Goal: Task Accomplishment & Management: Manage account settings

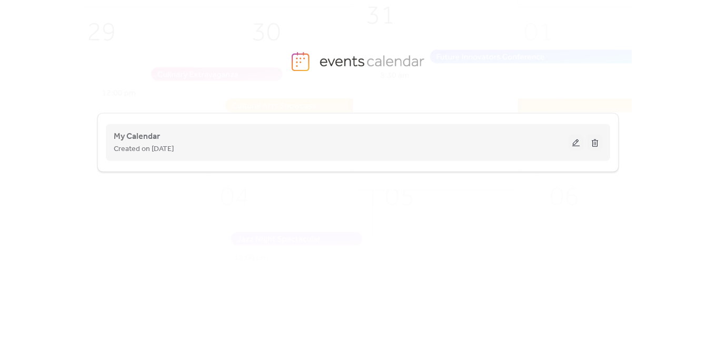
click at [161, 135] on div "My Calendar Created on 1-Feb-2016" at bounding box center [341, 142] width 455 height 25
click at [573, 137] on button at bounding box center [576, 143] width 15 height 16
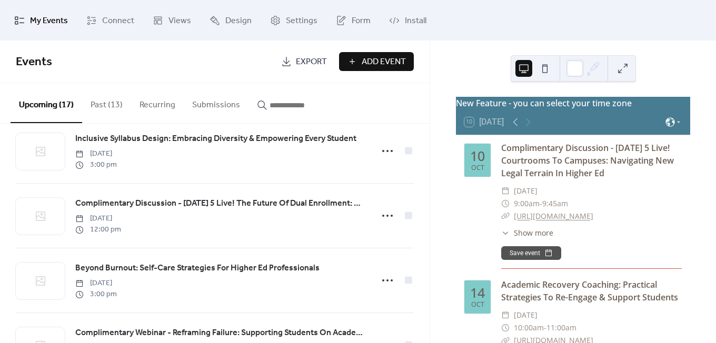
scroll to position [698, 0]
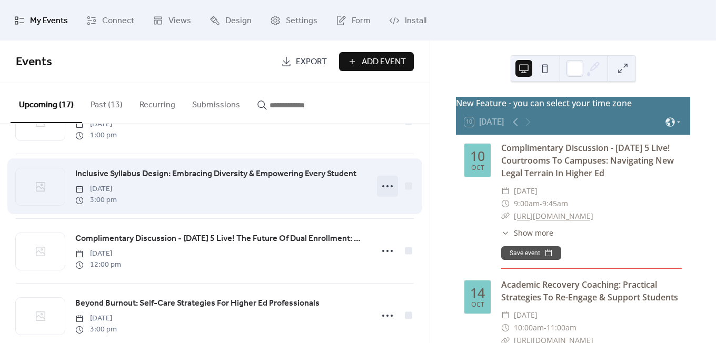
click at [387, 195] on icon at bounding box center [387, 186] width 17 height 17
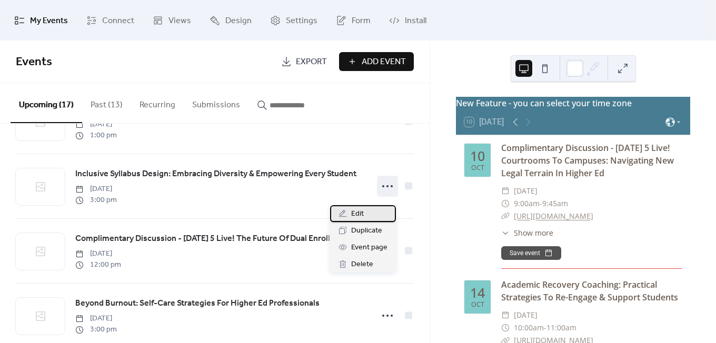
click at [375, 214] on div "Edit" at bounding box center [363, 213] width 66 height 17
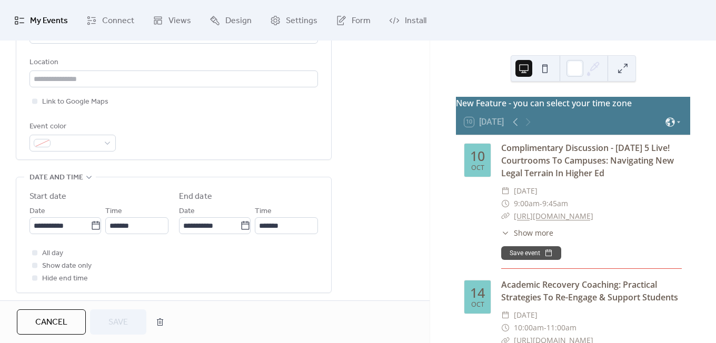
scroll to position [269, 0]
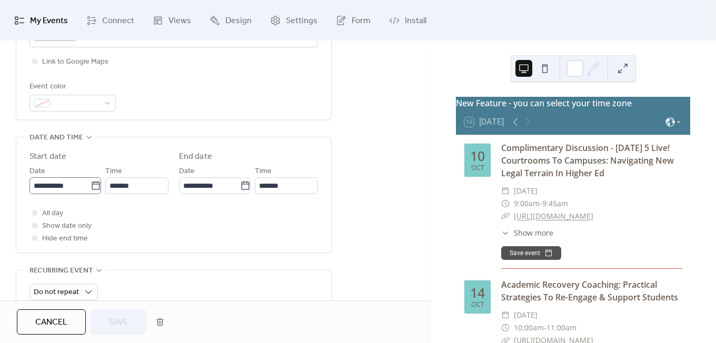
click at [93, 188] on icon at bounding box center [96, 186] width 11 height 11
click at [91, 188] on input "**********" at bounding box center [60, 186] width 61 height 17
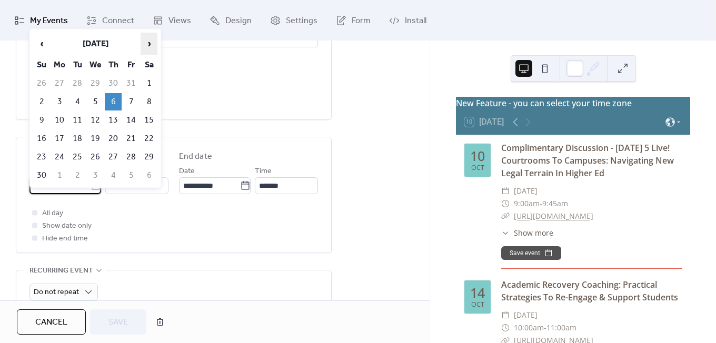
click at [145, 48] on span "›" at bounding box center [149, 43] width 16 height 21
click at [72, 101] on td "9" at bounding box center [77, 101] width 17 height 17
type input "**********"
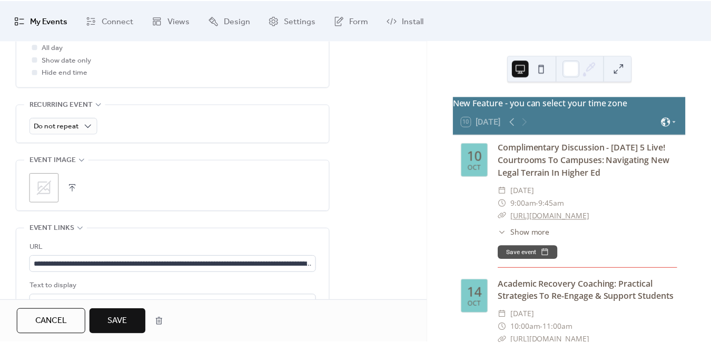
scroll to position [512, 0]
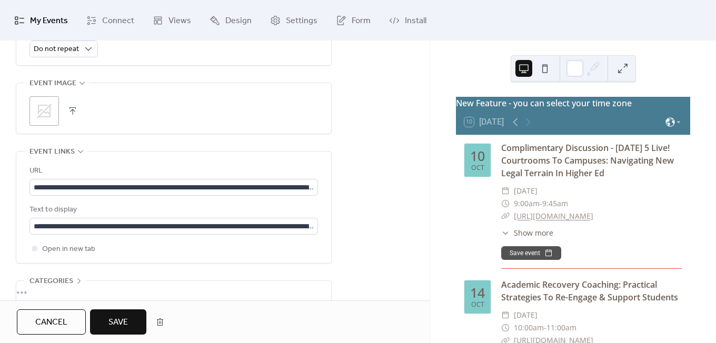
click at [127, 322] on span "Save" at bounding box center [118, 323] width 19 height 13
